Goal: Task Accomplishment & Management: Use online tool/utility

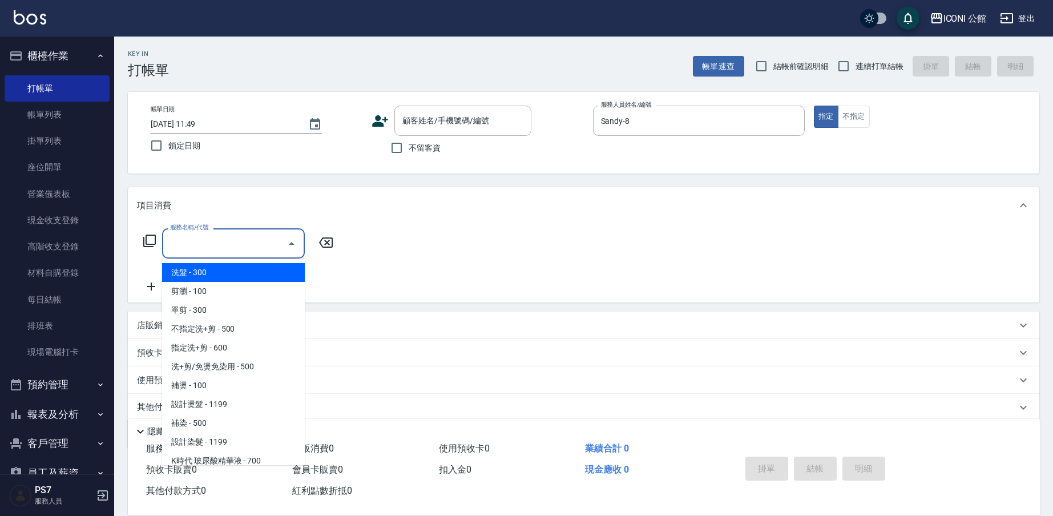
click at [172, 248] on input "服務名稱/代號" at bounding box center [224, 244] width 115 height 20
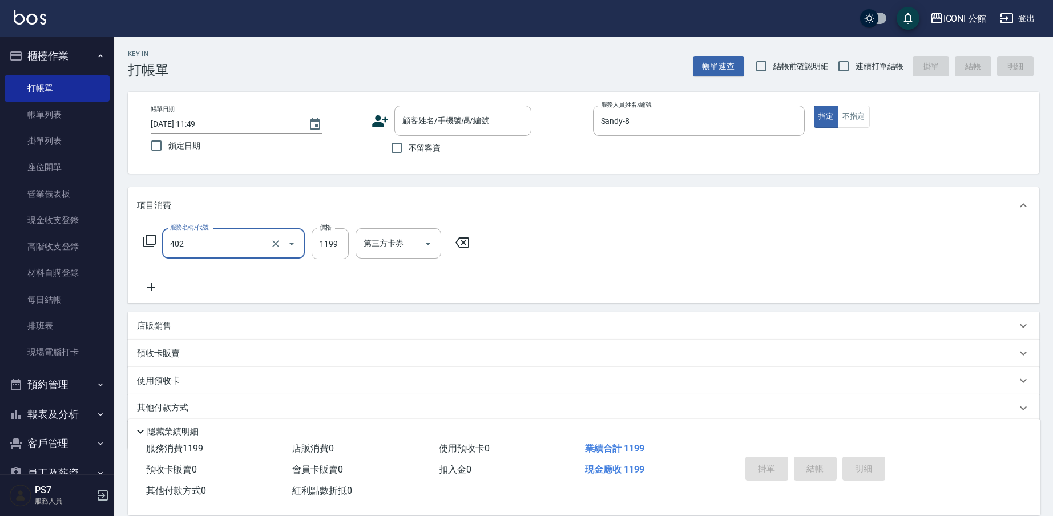
type input "設計染髮(402)"
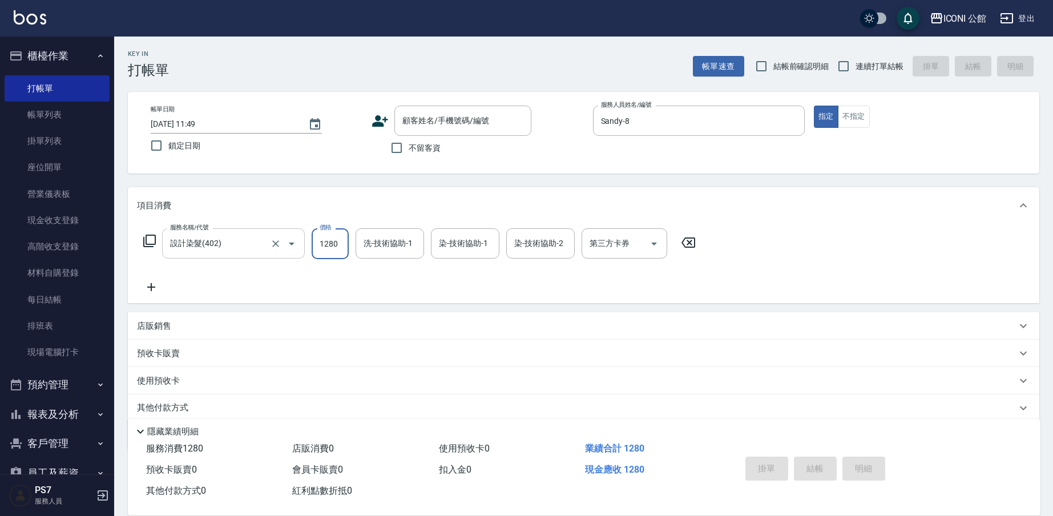
type input "1280"
type input "[PERSON_NAME]-24"
type input "Sandy-8"
type input "[PERSON_NAME]-24"
click at [146, 243] on icon at bounding box center [149, 241] width 13 height 13
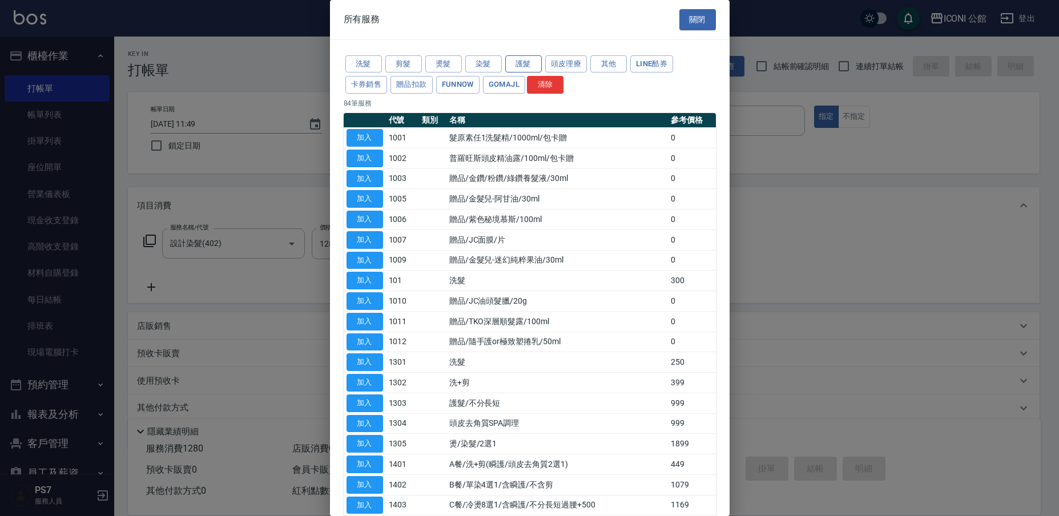
click at [538, 62] on button "護髮" at bounding box center [523, 64] width 37 height 18
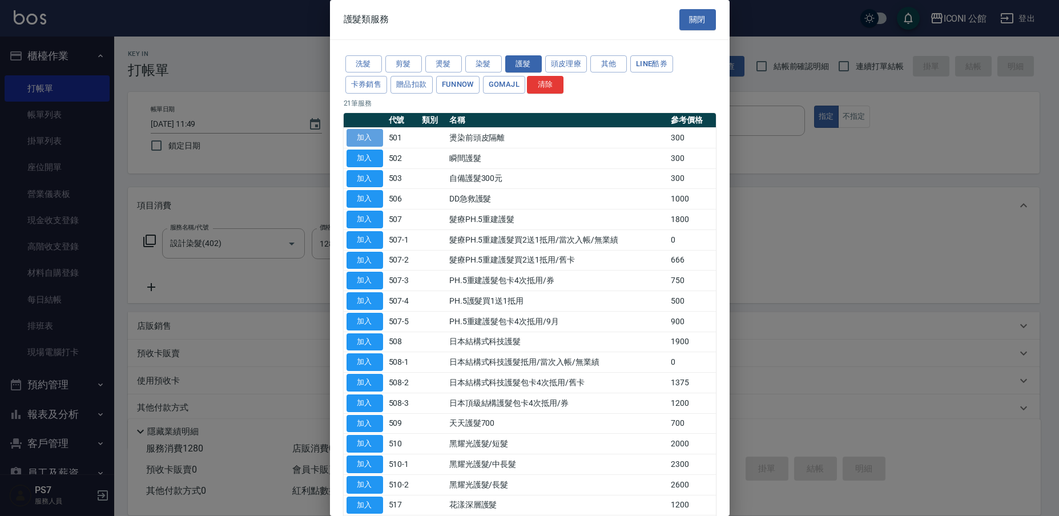
click at [375, 133] on button "加入" at bounding box center [365, 138] width 37 height 18
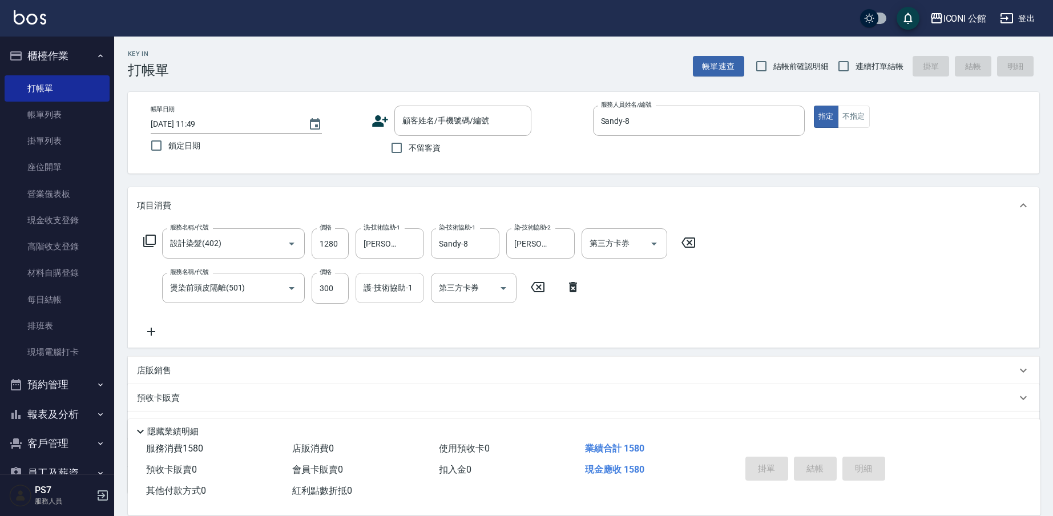
click at [385, 297] on input "護-技術協助-1" at bounding box center [390, 288] width 58 height 20
type input "[PERSON_NAME]-24"
click at [149, 234] on div "服務名稱/代號 設計染髮(402) 服務名稱/代號 價格 1280 價格 洗-技術協助-1 可[PERSON_NAME]-24 洗-技術協助-1 染-技術協助…" at bounding box center [420, 243] width 566 height 31
click at [150, 239] on icon at bounding box center [150, 241] width 14 height 14
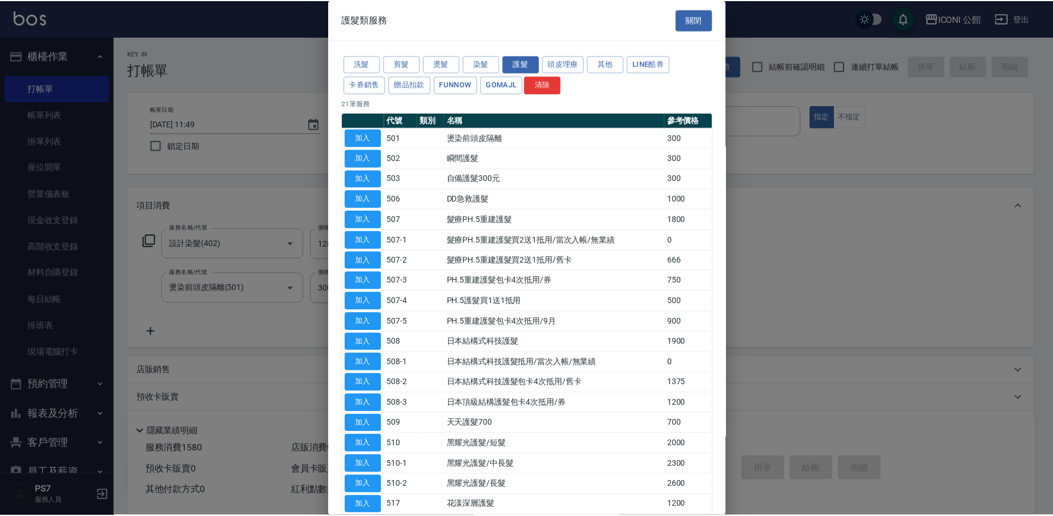
scroll to position [2, 0]
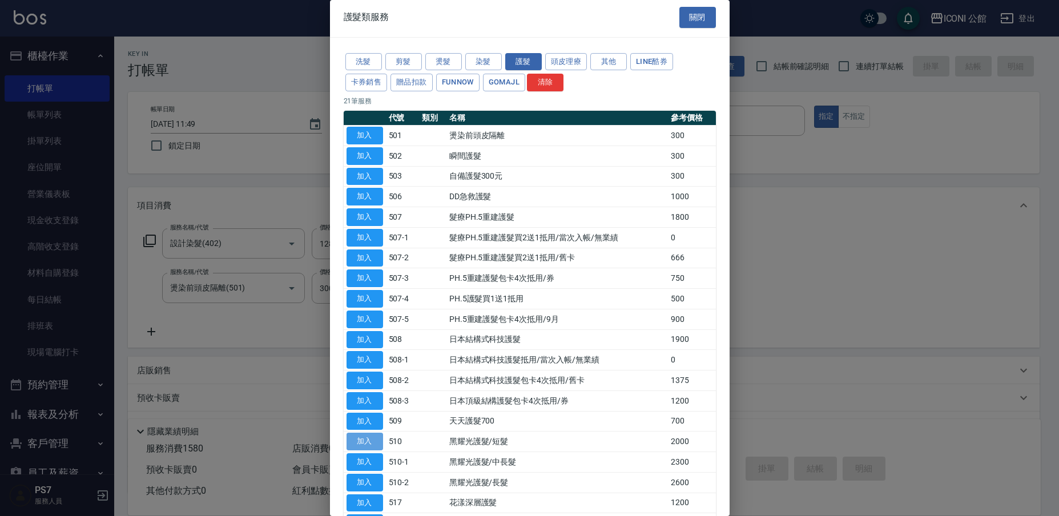
click at [380, 433] on button "加入" at bounding box center [365, 442] width 37 height 18
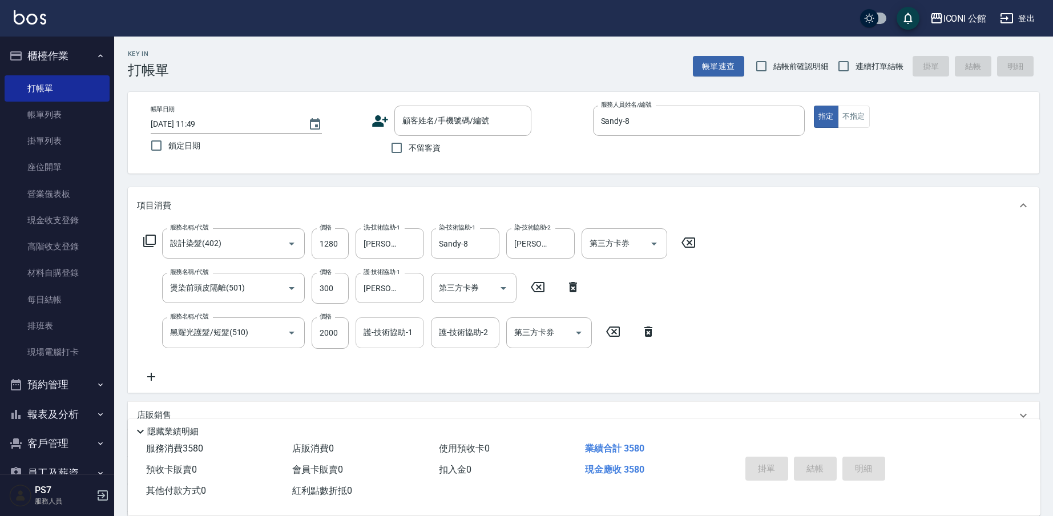
click at [388, 331] on input "護-技術協助-1" at bounding box center [390, 333] width 58 height 20
type input "[PERSON_NAME]-24"
type input "Sandy-8"
click at [488, 334] on icon "Clear" at bounding box center [487, 332] width 11 height 11
type input "[PERSON_NAME]-24"
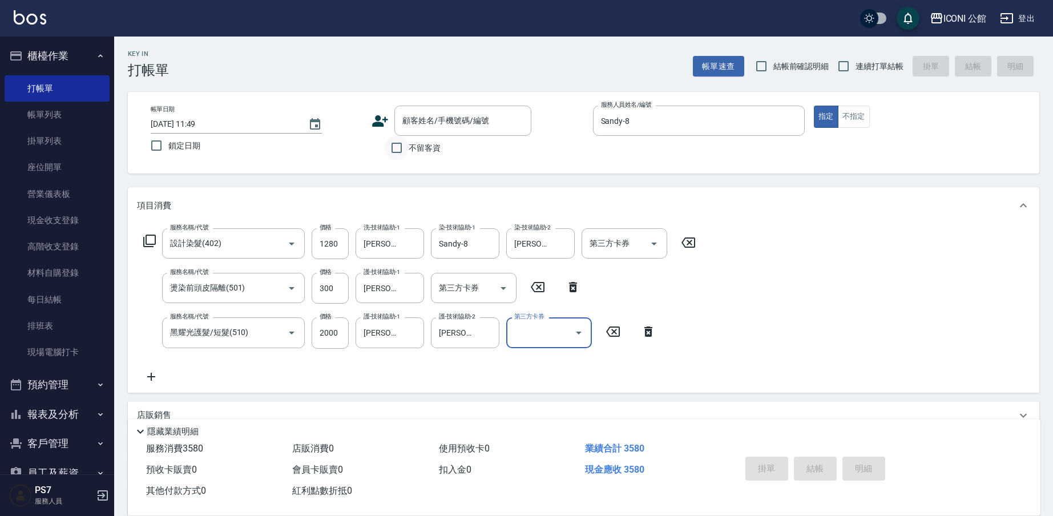
click at [402, 154] on input "不留客資" at bounding box center [397, 148] width 24 height 24
checkbox input "true"
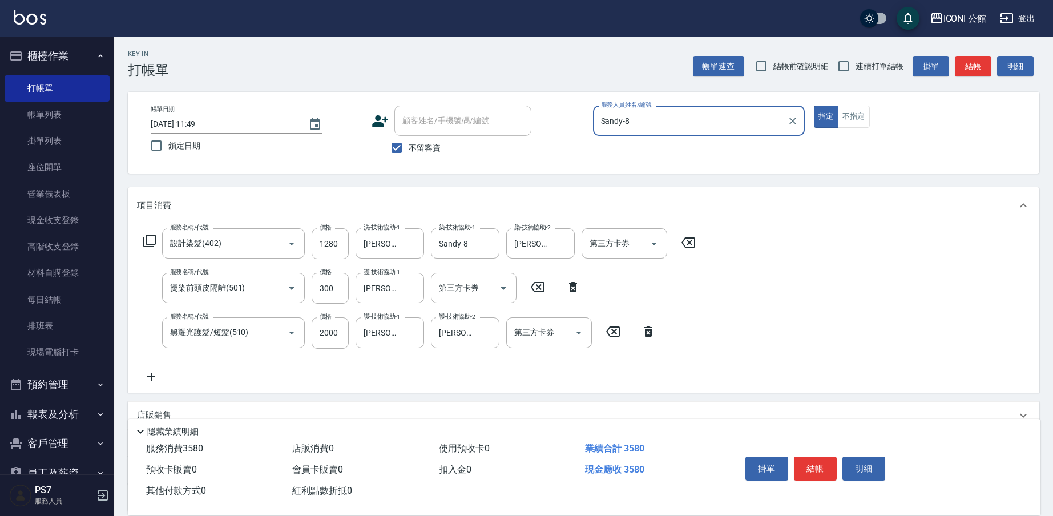
scroll to position [104, 0]
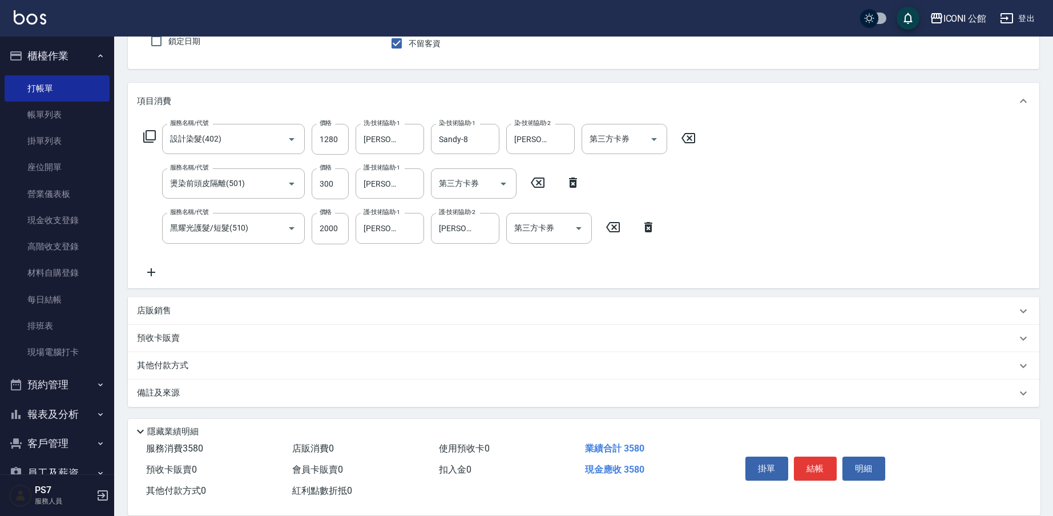
click at [308, 360] on div "其他付款方式" at bounding box center [577, 366] width 880 height 13
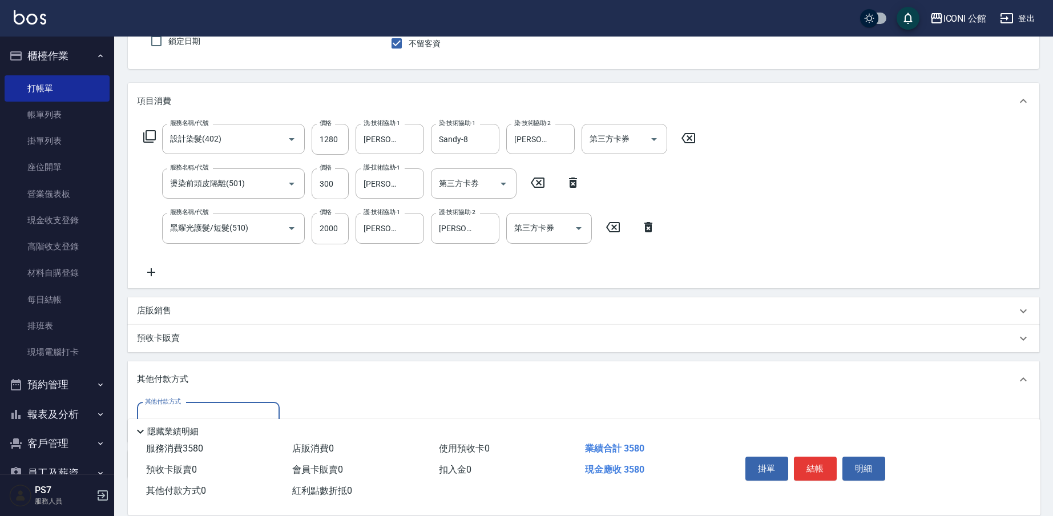
scroll to position [176, 0]
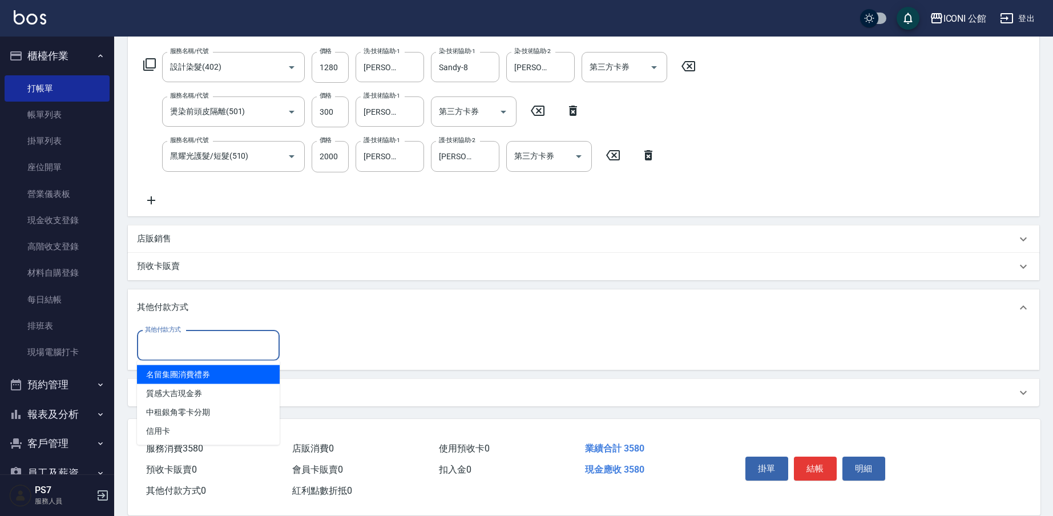
click at [215, 346] on input "其他付款方式" at bounding box center [208, 346] width 132 height 20
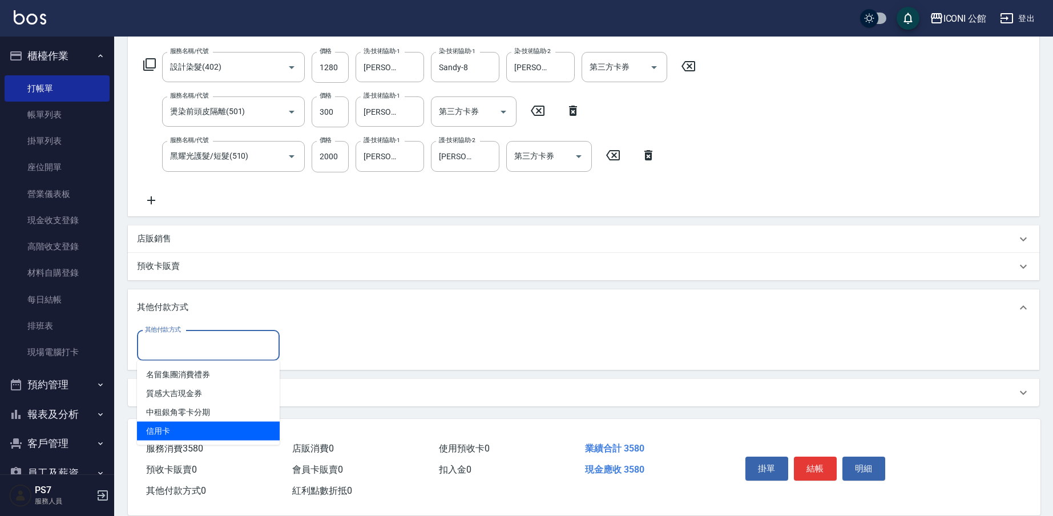
click at [170, 432] on span "信用卡" at bounding box center [208, 431] width 143 height 19
type input "信用卡"
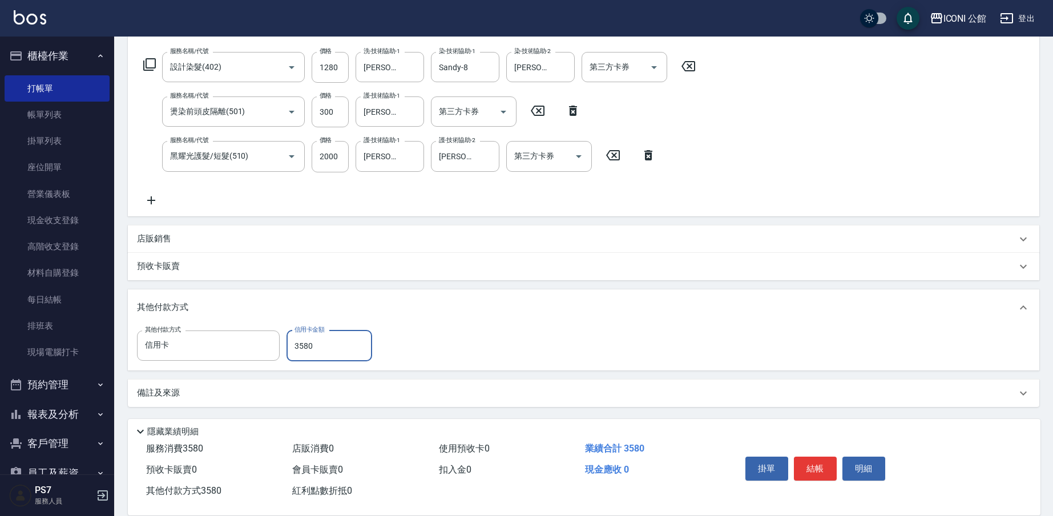
scroll to position [0, 0]
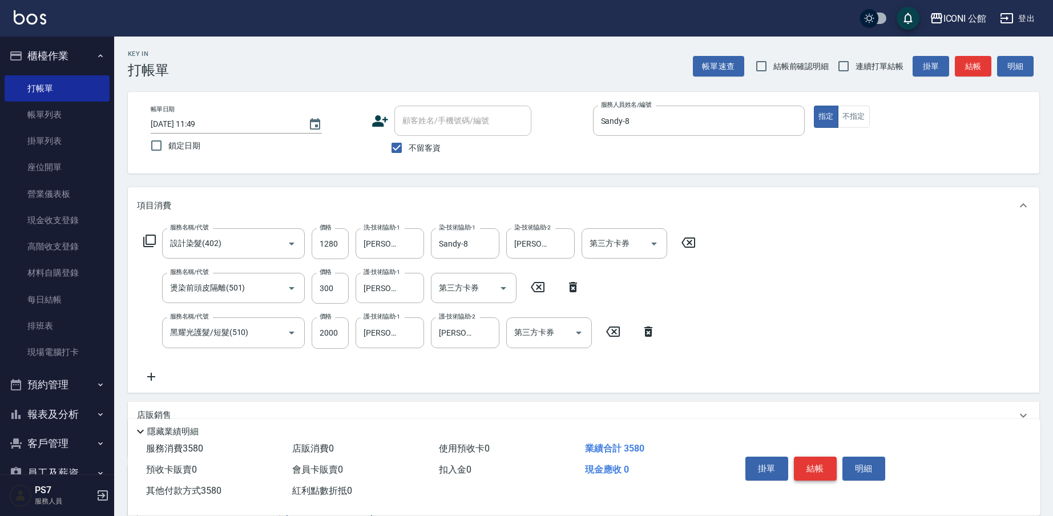
type input "3580"
click at [815, 464] on button "結帳" at bounding box center [815, 469] width 43 height 24
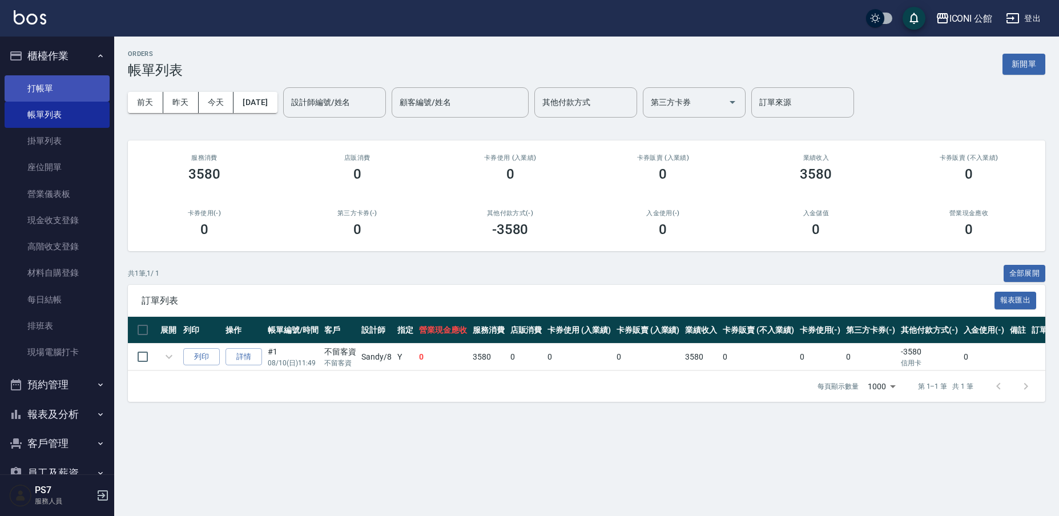
click at [73, 94] on link "打帳單" at bounding box center [57, 88] width 105 height 26
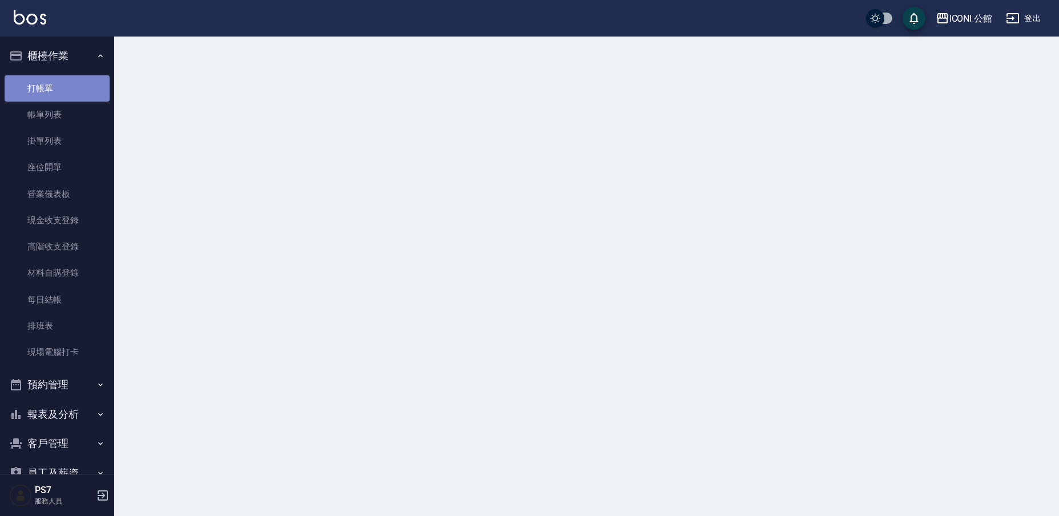
click at [73, 90] on link "打帳單" at bounding box center [57, 88] width 105 height 26
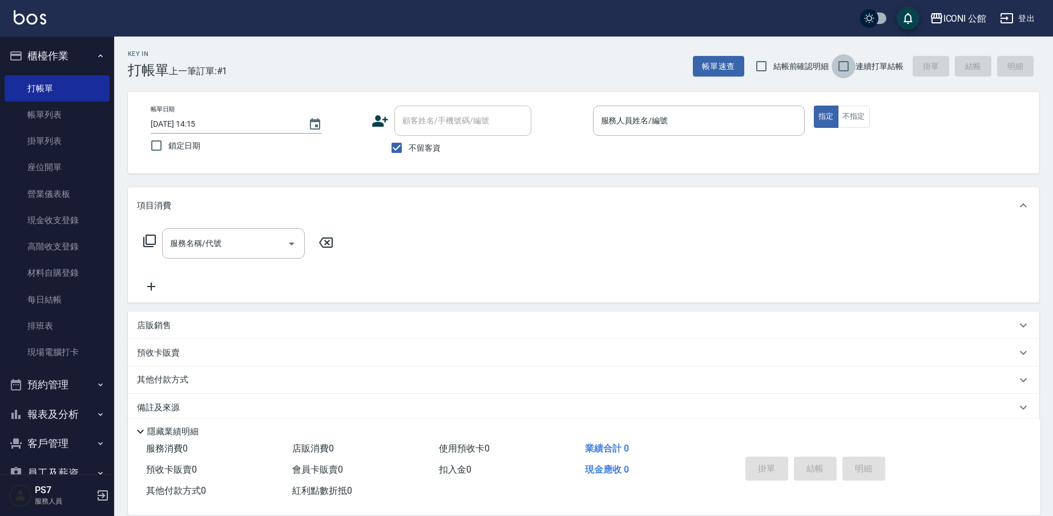
click at [848, 61] on input "連續打單結帳" at bounding box center [844, 66] width 24 height 24
checkbox input "true"
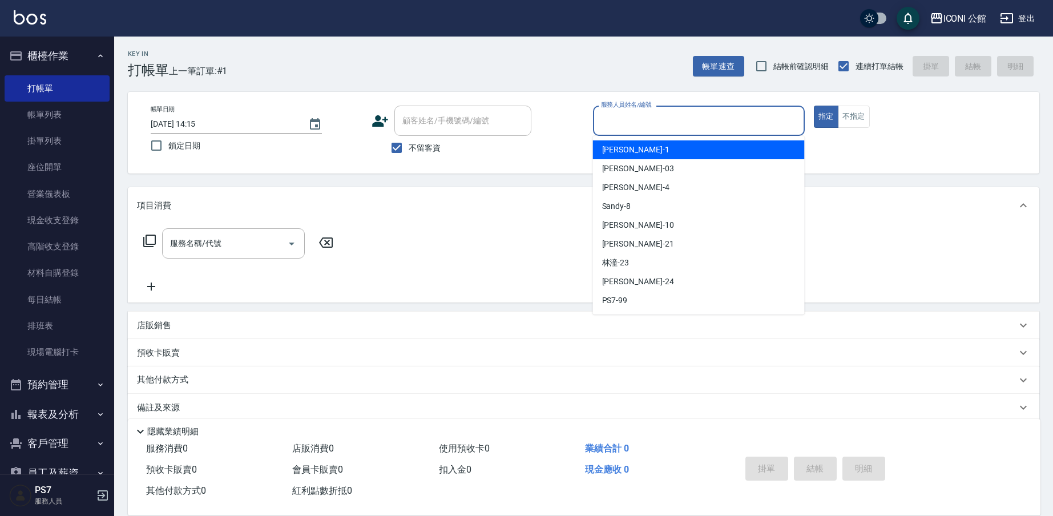
click at [615, 119] on input "服務人員姓名/編號" at bounding box center [699, 121] width 202 height 20
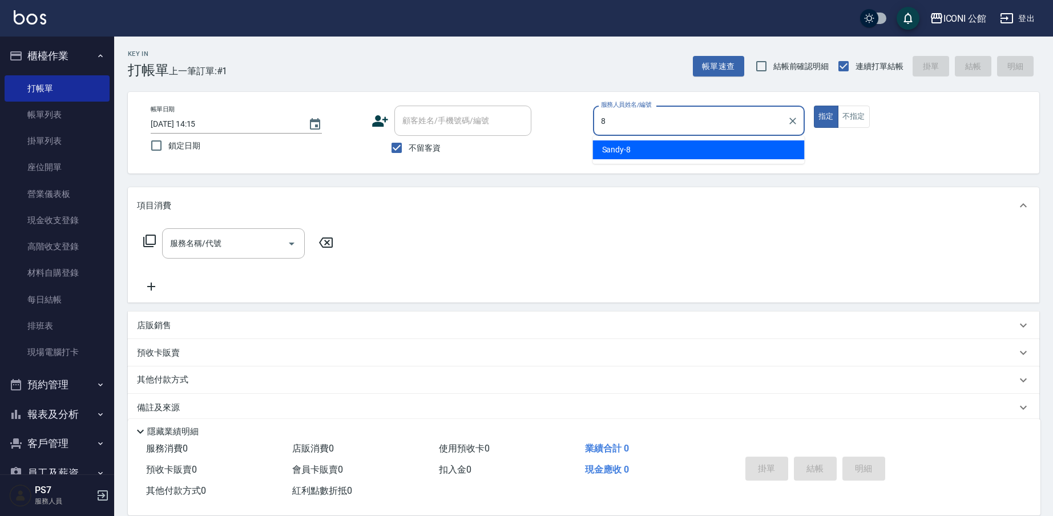
type input "Sandy-8"
type button "true"
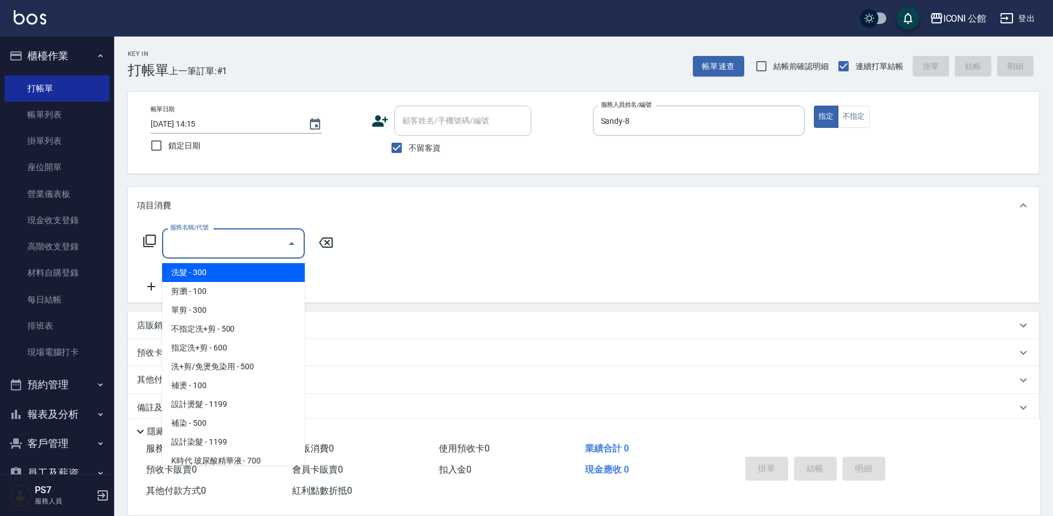
click at [244, 249] on input "服務名稱/代號" at bounding box center [224, 244] width 115 height 20
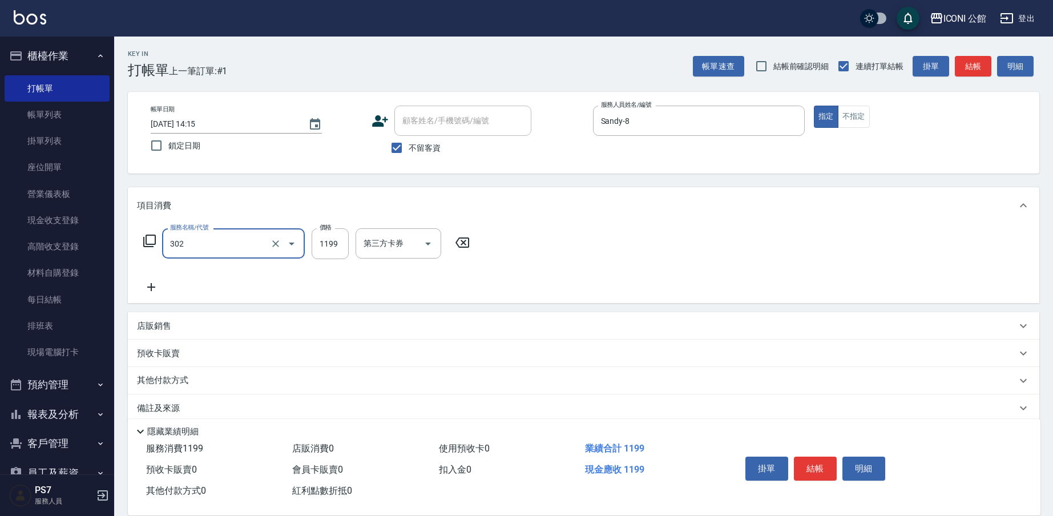
type input "設計燙髮(302)"
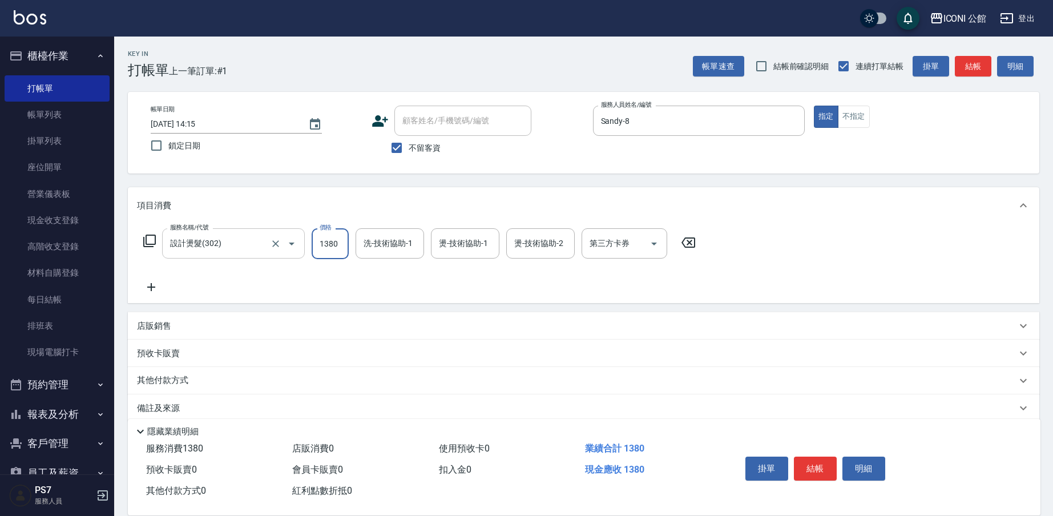
type input "1380"
type input "[PERSON_NAME]-24"
type input "Sandy-8"
type input "[PERSON_NAME]-24"
click at [143, 242] on icon at bounding box center [149, 241] width 13 height 13
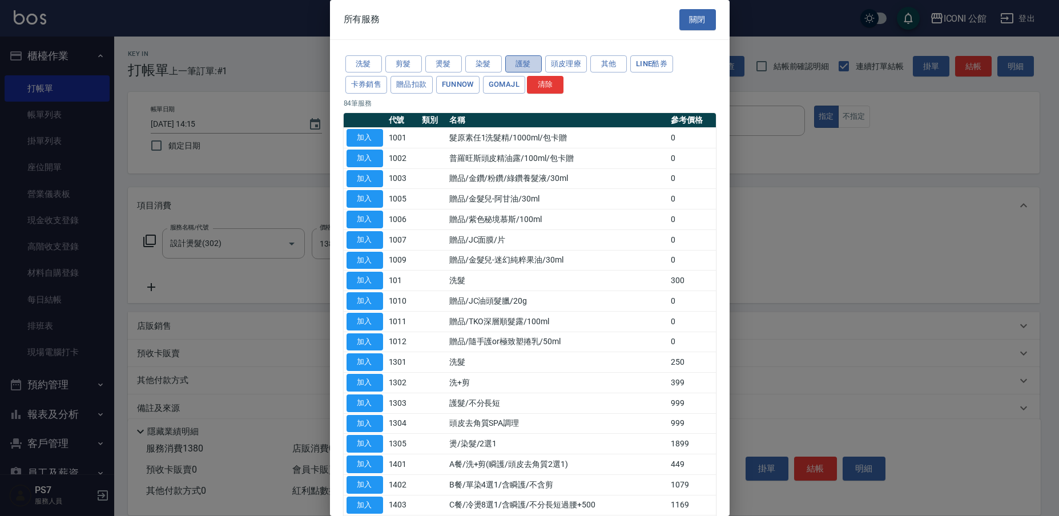
click at [515, 60] on button "護髮" at bounding box center [523, 64] width 37 height 18
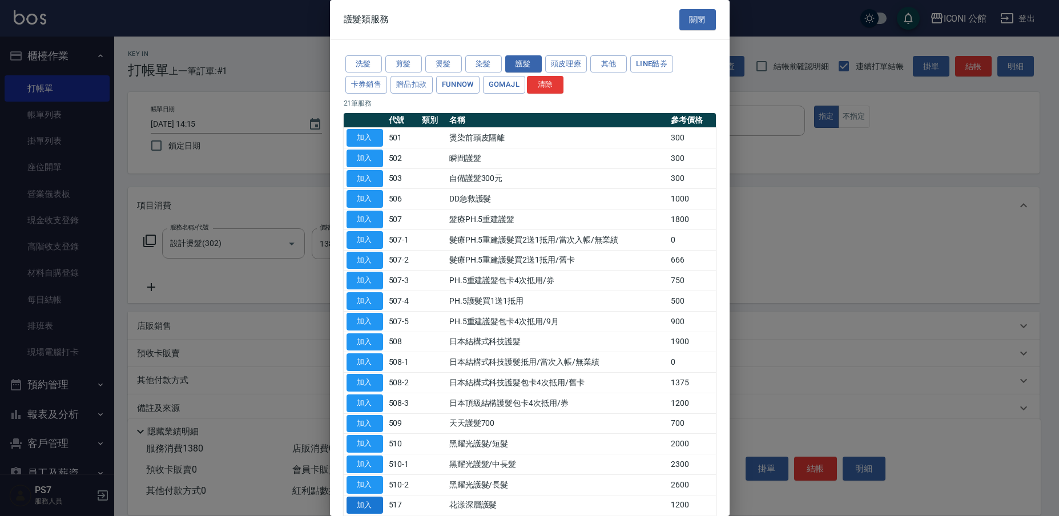
click at [371, 498] on button "加入" at bounding box center [365, 506] width 37 height 18
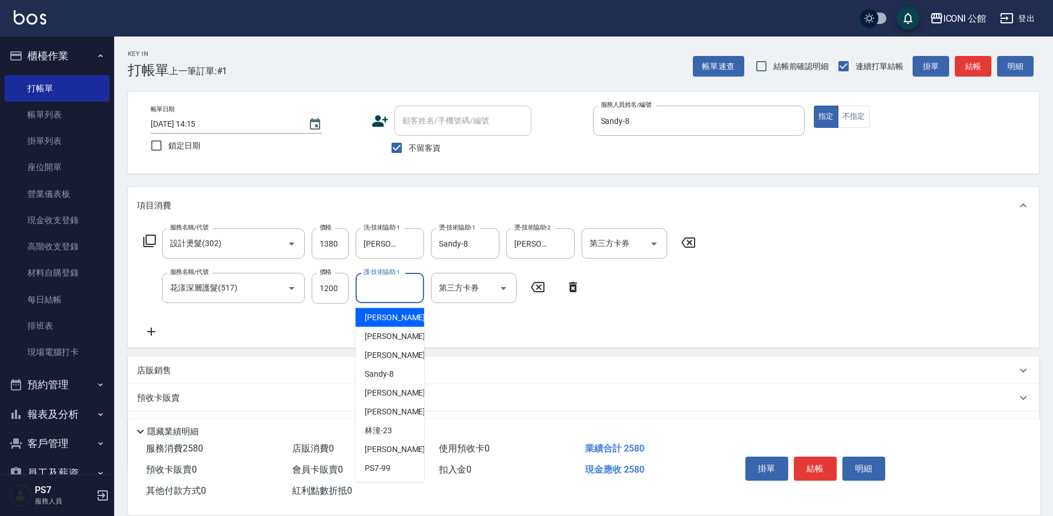
click at [389, 292] on input "護-技術協助-1" at bounding box center [390, 288] width 58 height 20
type input "[PERSON_NAME]-24"
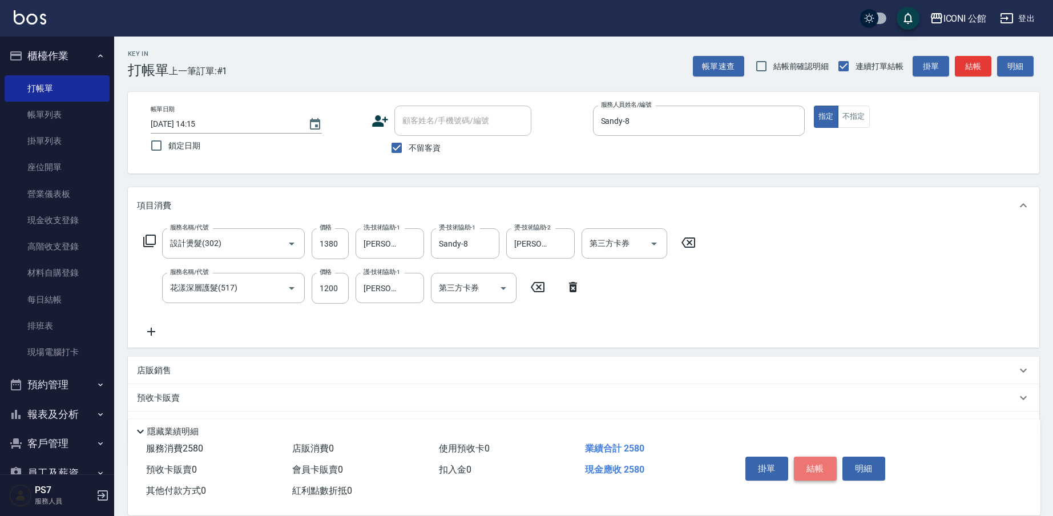
click at [818, 461] on button "結帳" at bounding box center [815, 469] width 43 height 24
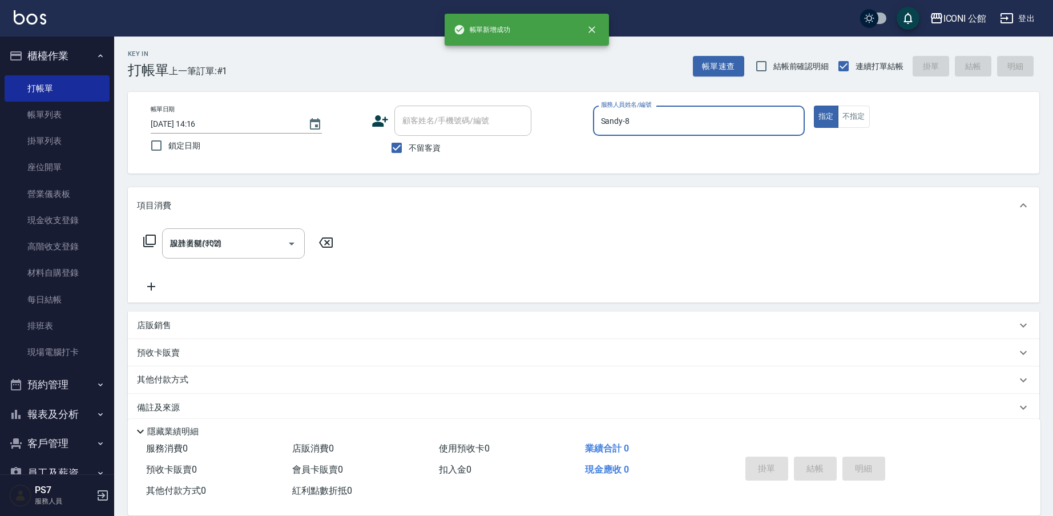
type input "[DATE] 14:16"
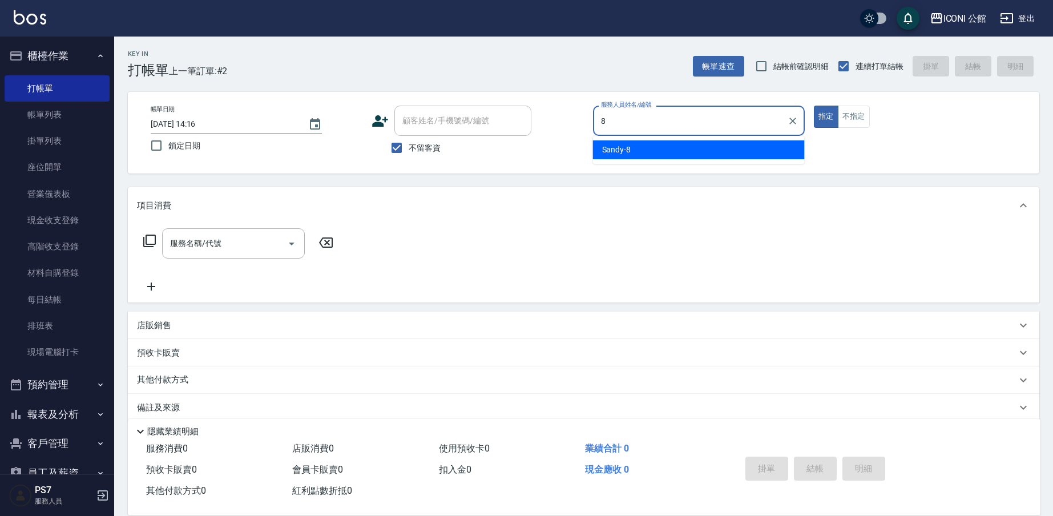
type input "Sandy-8"
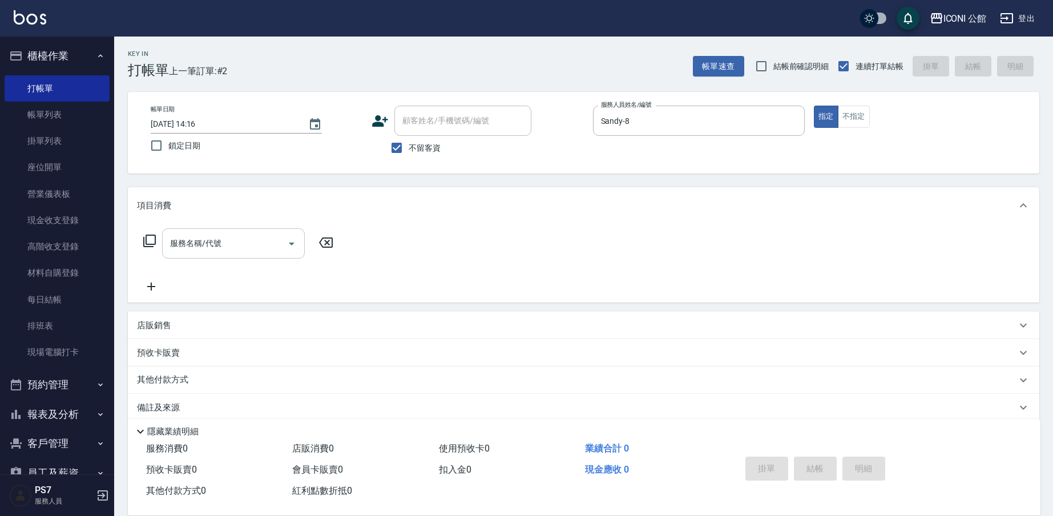
click at [250, 245] on input "服務名稱/代號" at bounding box center [224, 244] width 115 height 20
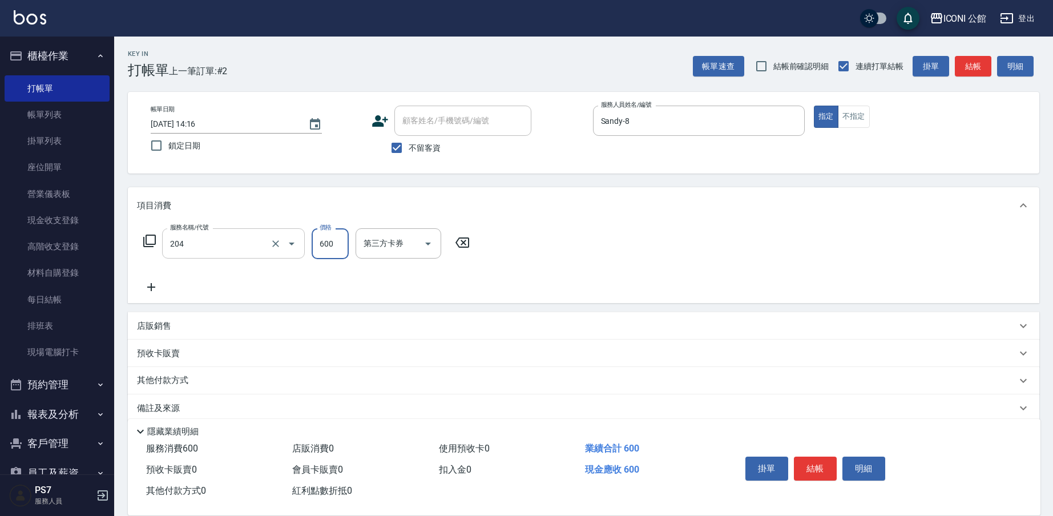
type input "指定洗+剪(204)"
type input "[PERSON_NAME]-24"
click at [152, 240] on icon at bounding box center [150, 241] width 14 height 14
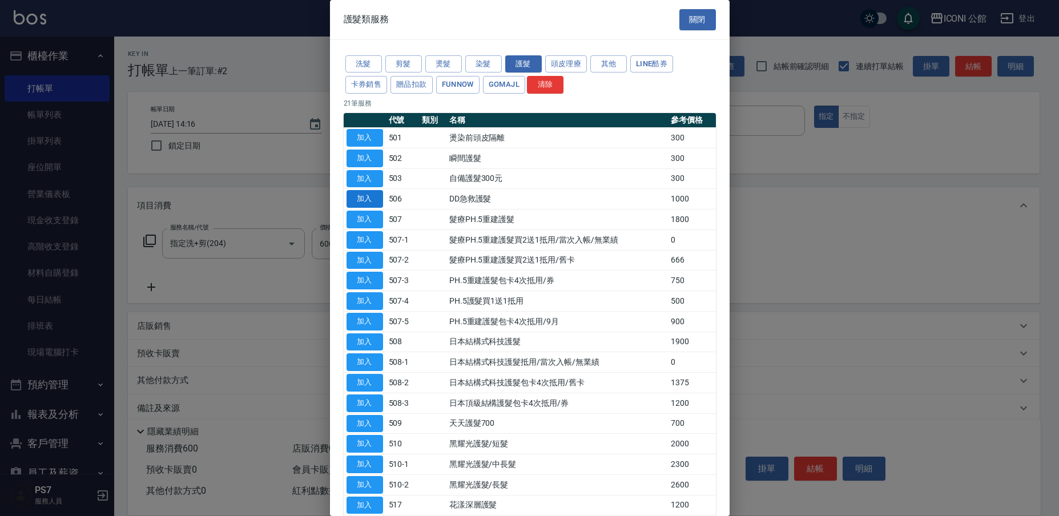
click at [362, 192] on button "加入" at bounding box center [365, 199] width 37 height 18
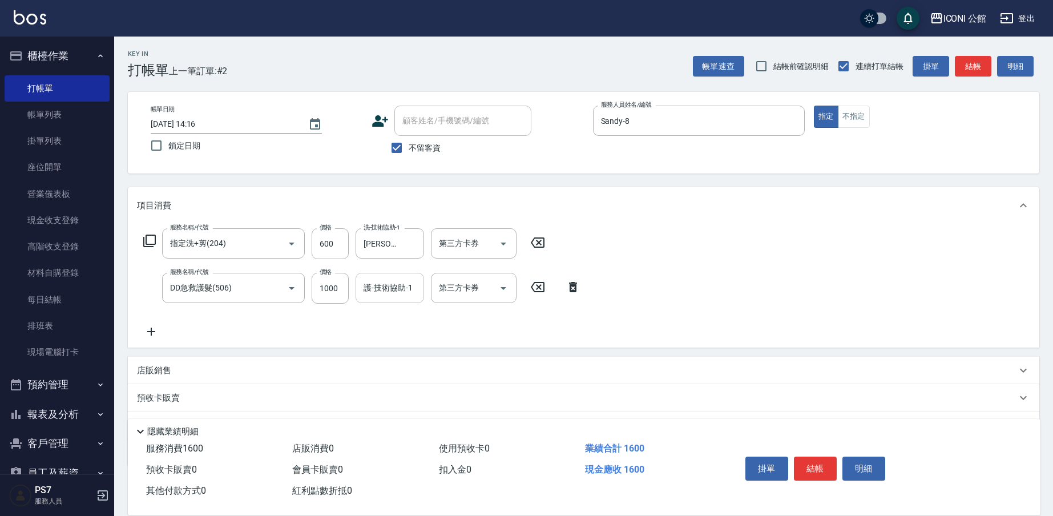
click at [384, 292] on input "護-技術協助-1" at bounding box center [390, 288] width 58 height 20
type input "[PERSON_NAME]-24"
click at [822, 465] on button "結帳" at bounding box center [815, 469] width 43 height 24
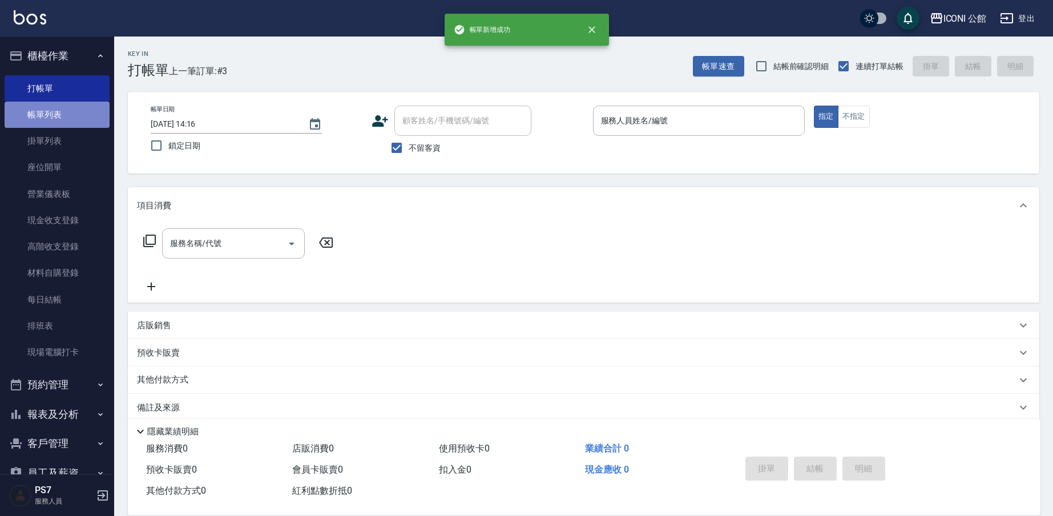
click at [58, 115] on link "帳單列表" at bounding box center [57, 115] width 105 height 26
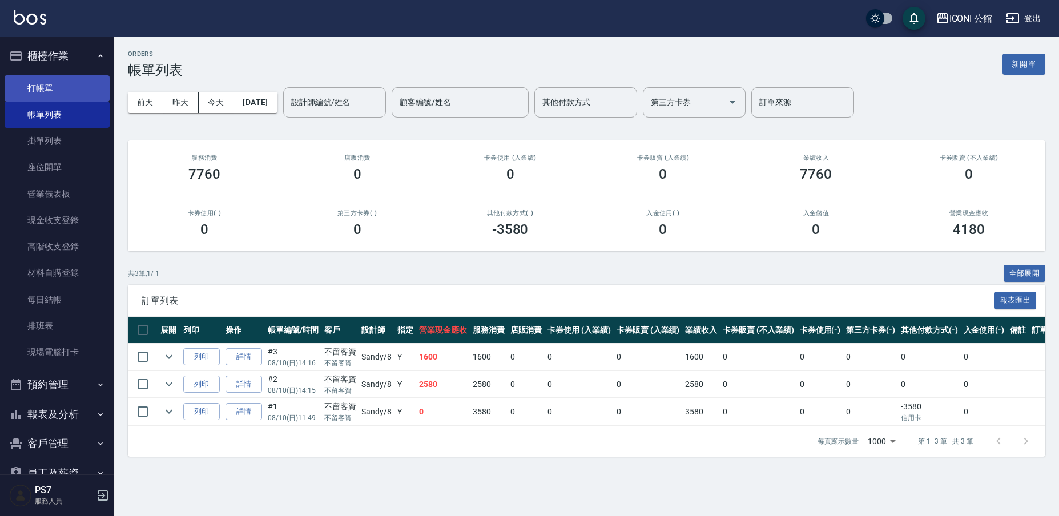
click at [73, 89] on link "打帳單" at bounding box center [57, 88] width 105 height 26
